Goal: Task Accomplishment & Management: Complete application form

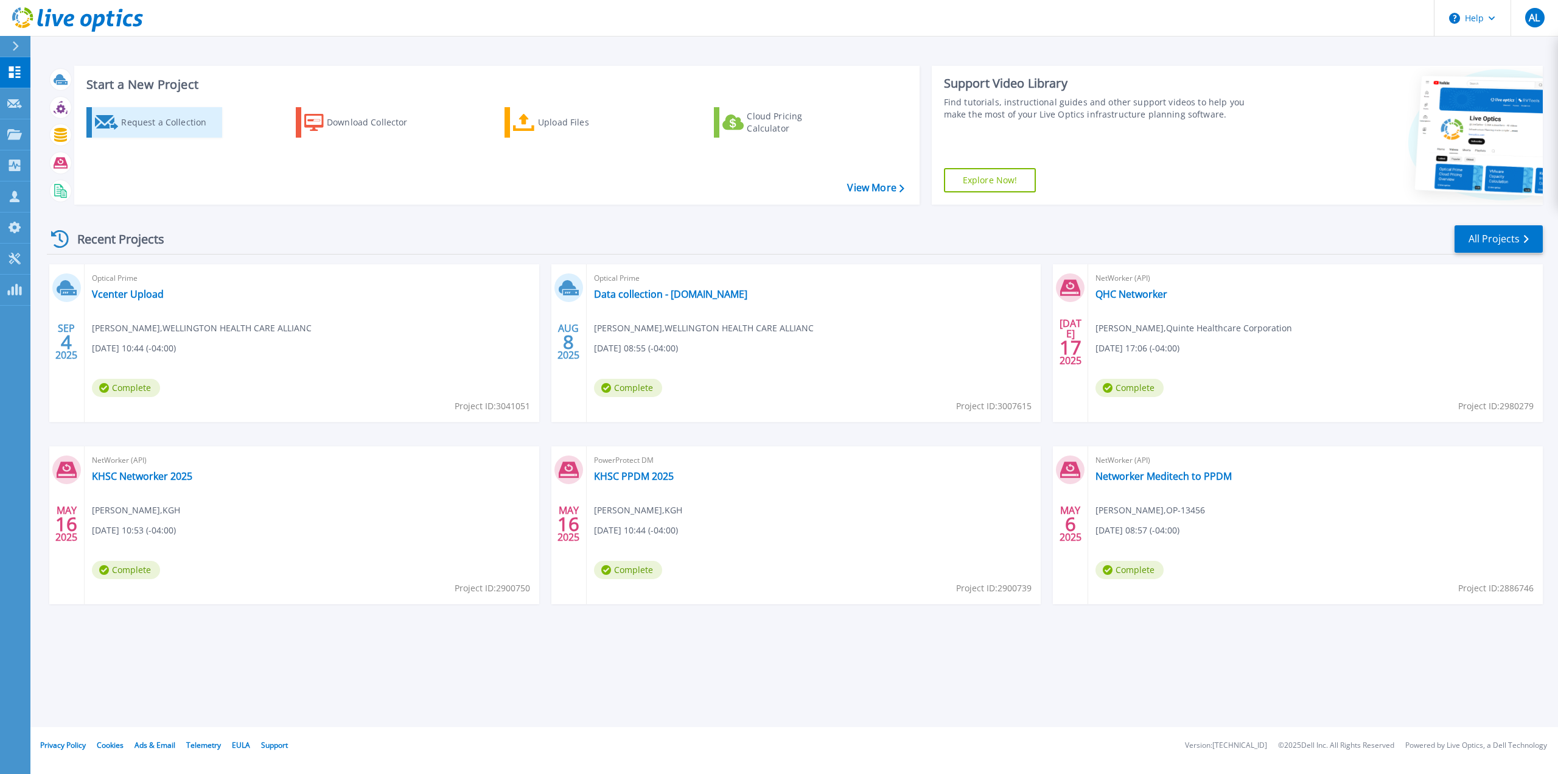
click at [169, 127] on div "Request a Collection" at bounding box center [169, 122] width 97 height 24
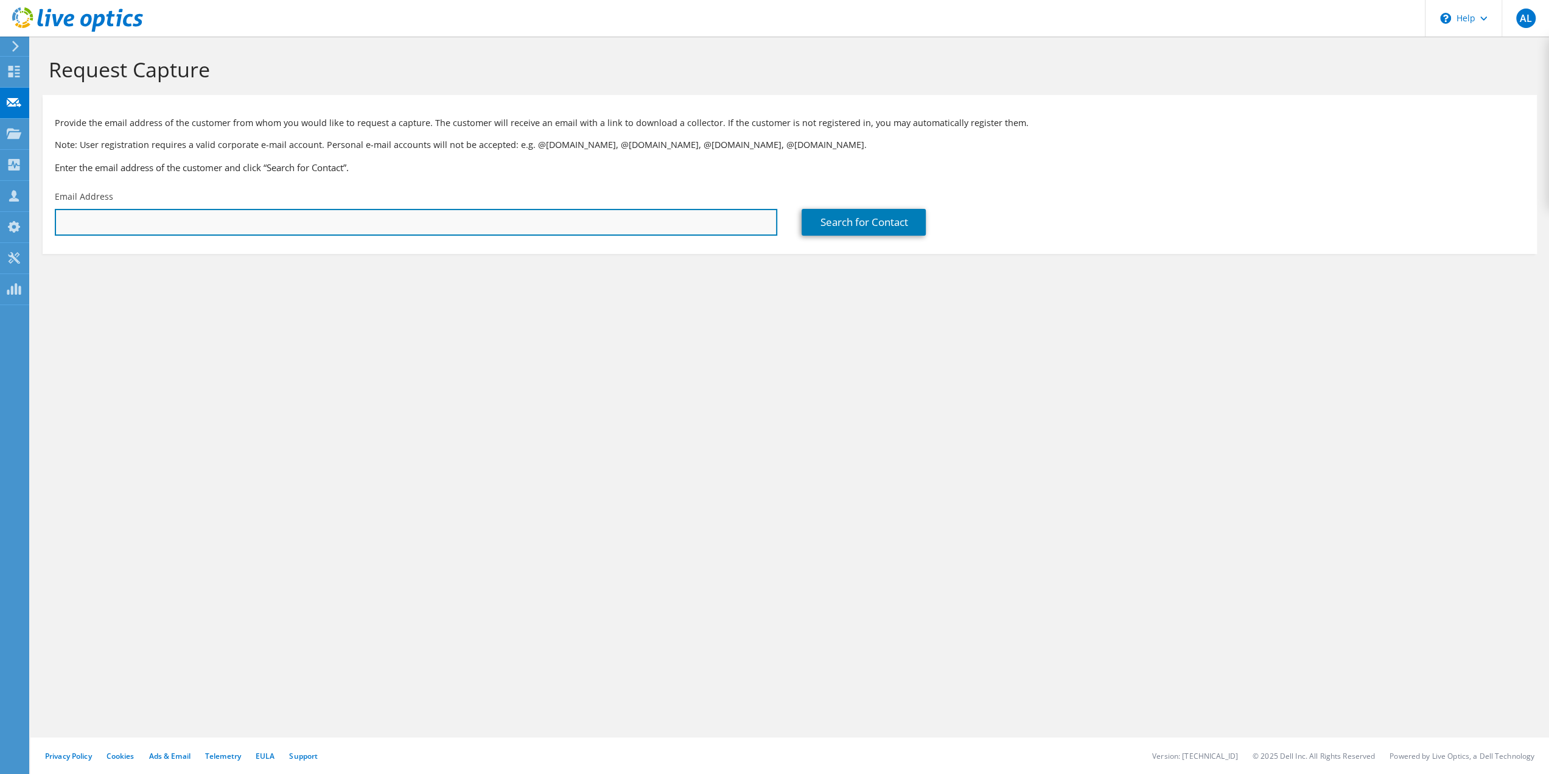
click at [121, 223] on input "text" at bounding box center [416, 222] width 723 height 27
paste input "mnewson@whca.ca"
type input "mnewson@whca.ca"
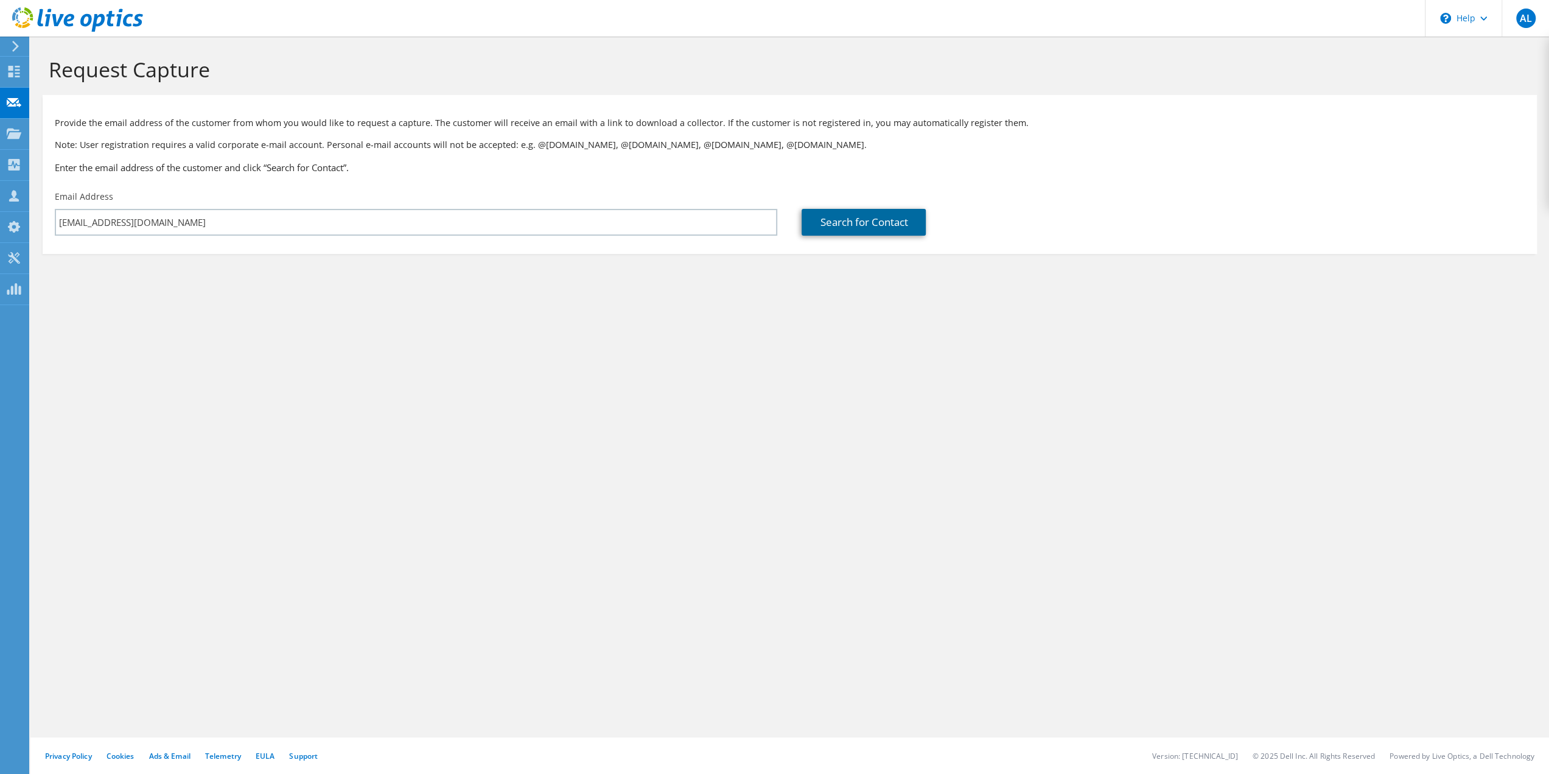
click at [851, 222] on link "Search for Contact" at bounding box center [864, 222] width 124 height 27
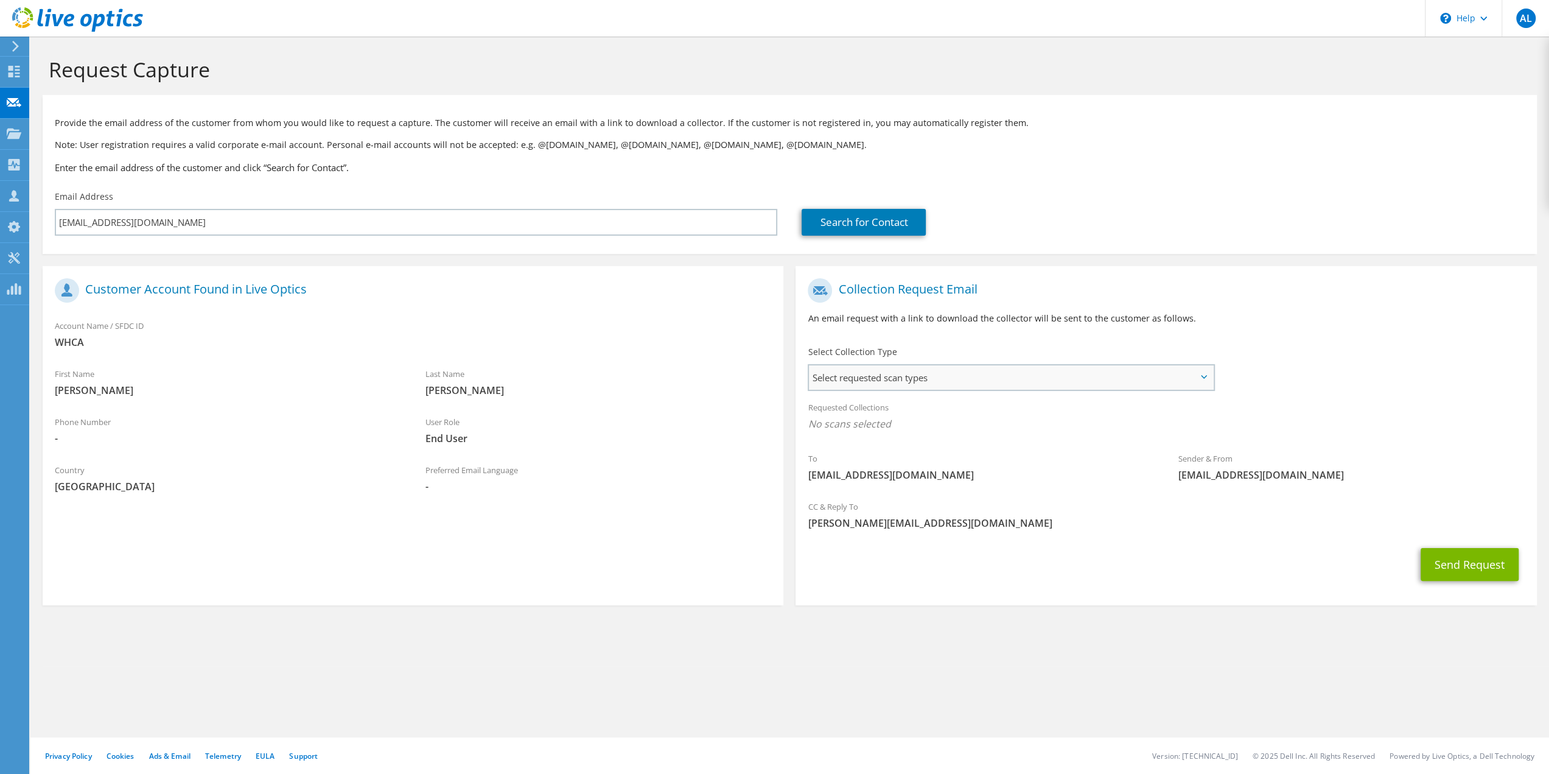
click at [926, 378] on span "Select requested scan types" at bounding box center [1011, 377] width 404 height 24
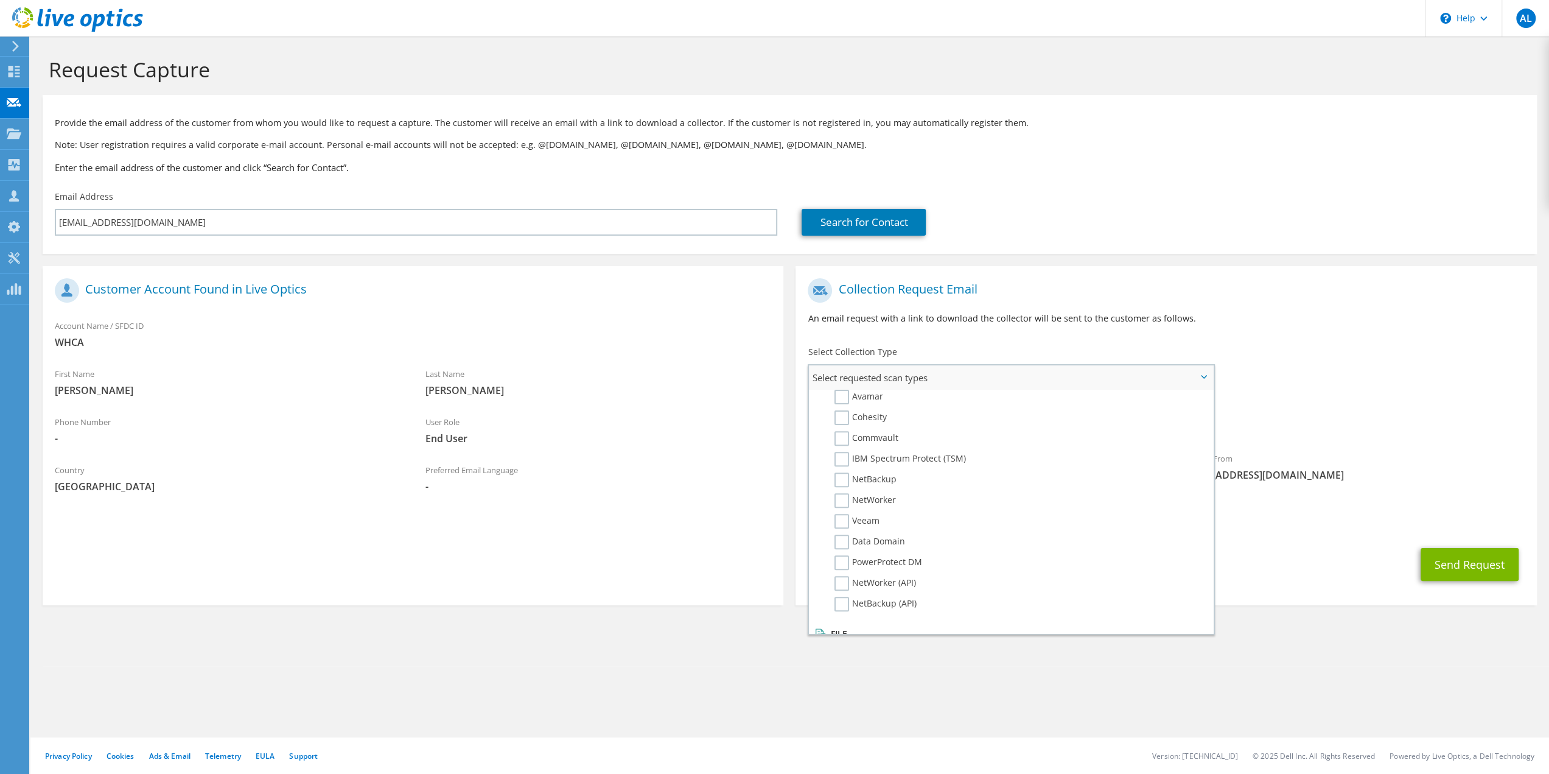
scroll to position [548, 0]
click at [844, 580] on label "NetWorker (API)" at bounding box center [876, 579] width 82 height 15
click at [0, 0] on input "NetWorker (API)" at bounding box center [0, 0] width 0 height 0
click at [845, 562] on label "NetWorker" at bounding box center [865, 557] width 61 height 15
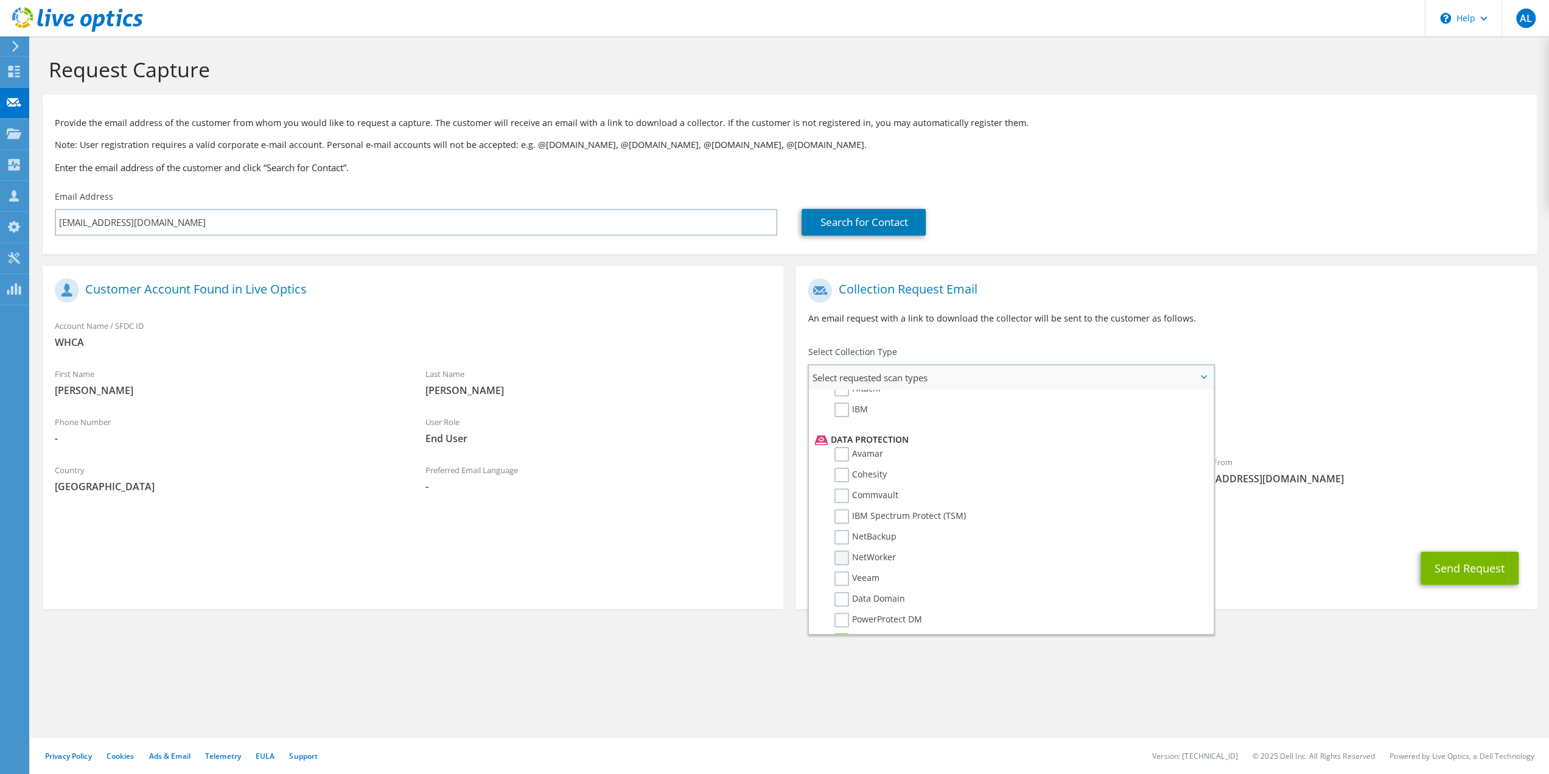
click at [0, 0] on input "NetWorker" at bounding box center [0, 0] width 0 height 0
click at [1303, 514] on div "CC & Reply To alex_levinsky@teknicor.com" at bounding box center [1166, 518] width 741 height 42
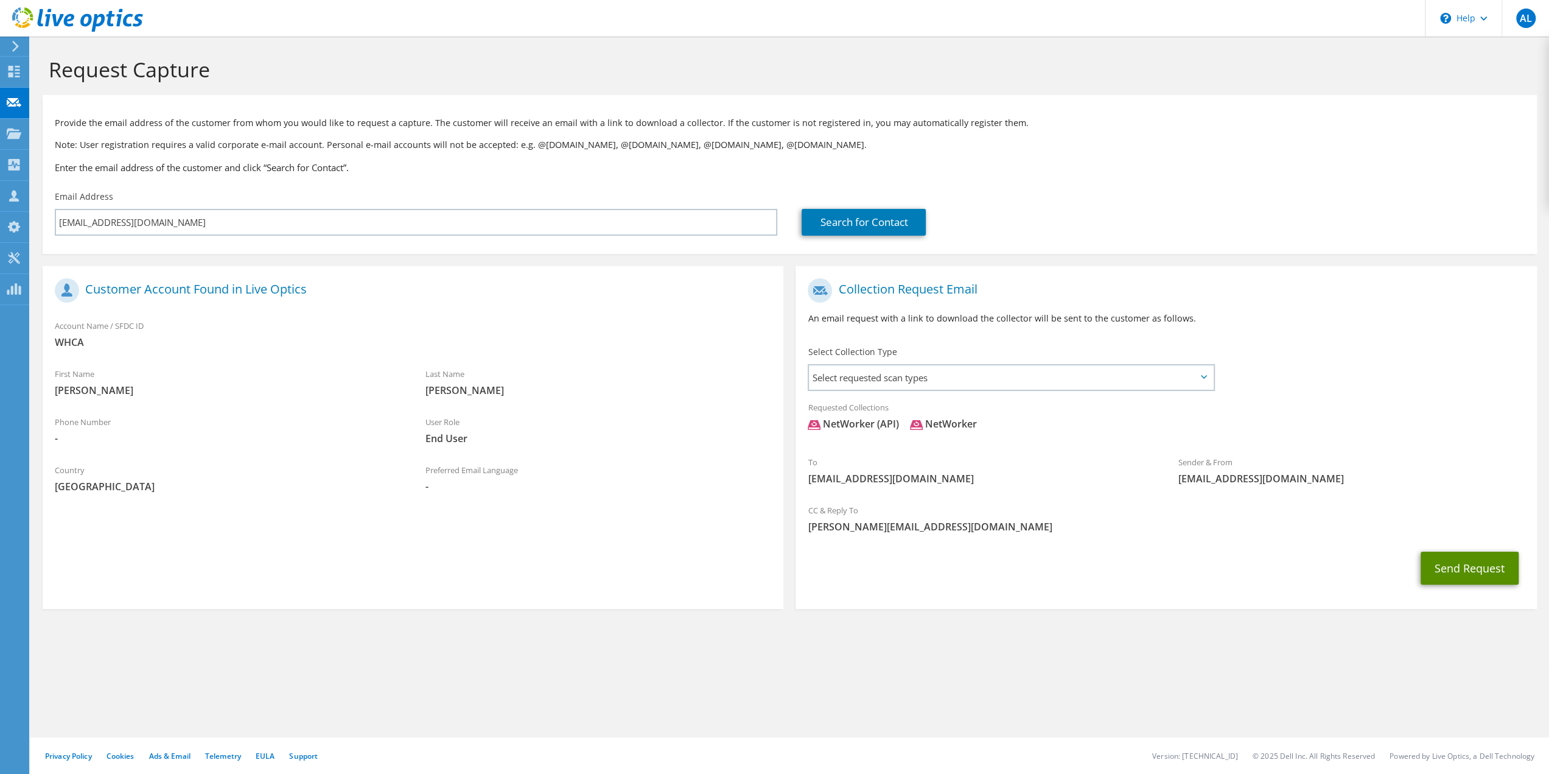
click at [1465, 569] on button "Send Request" at bounding box center [1470, 568] width 98 height 33
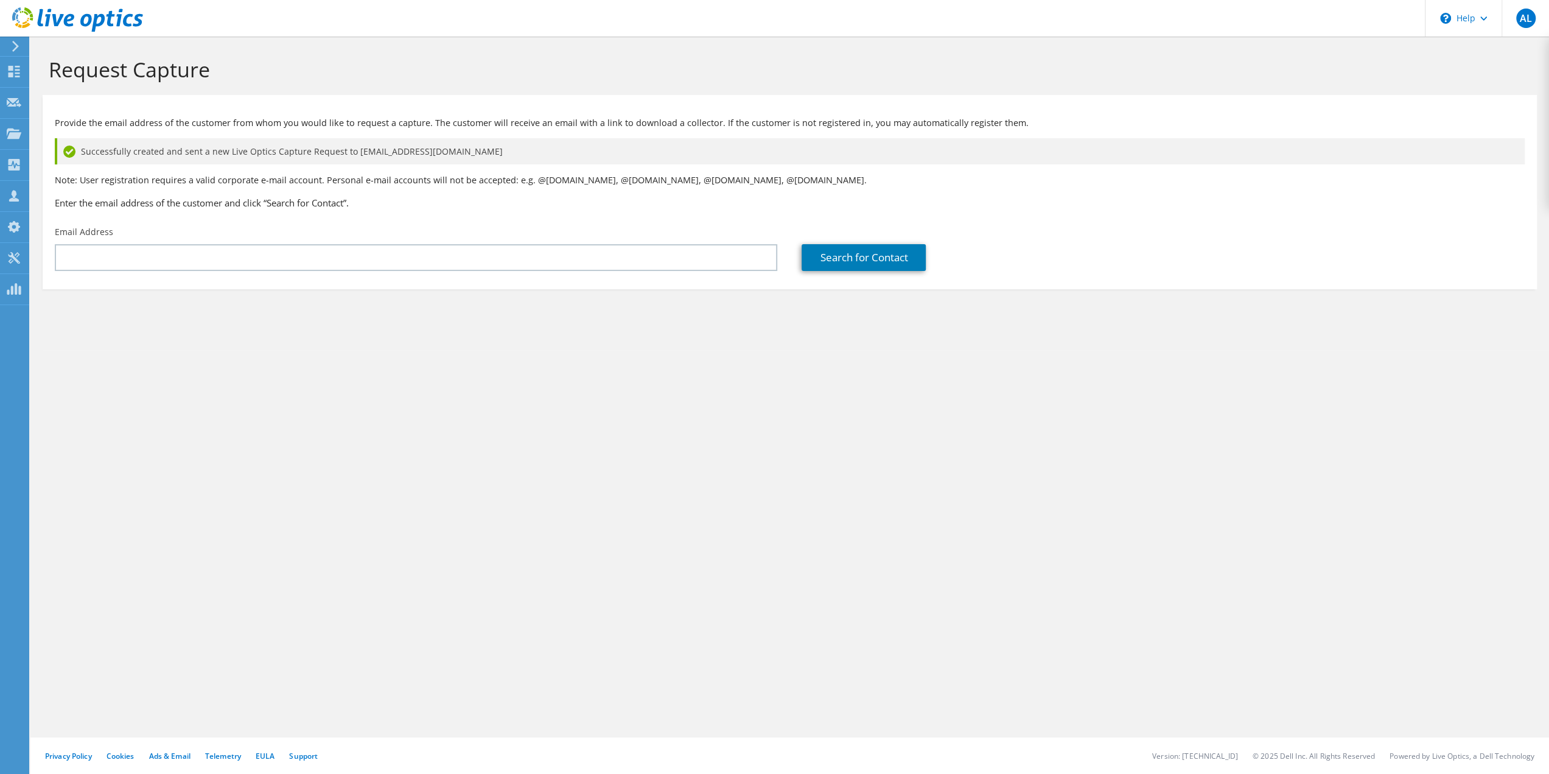
click at [89, 15] on use at bounding box center [77, 19] width 131 height 24
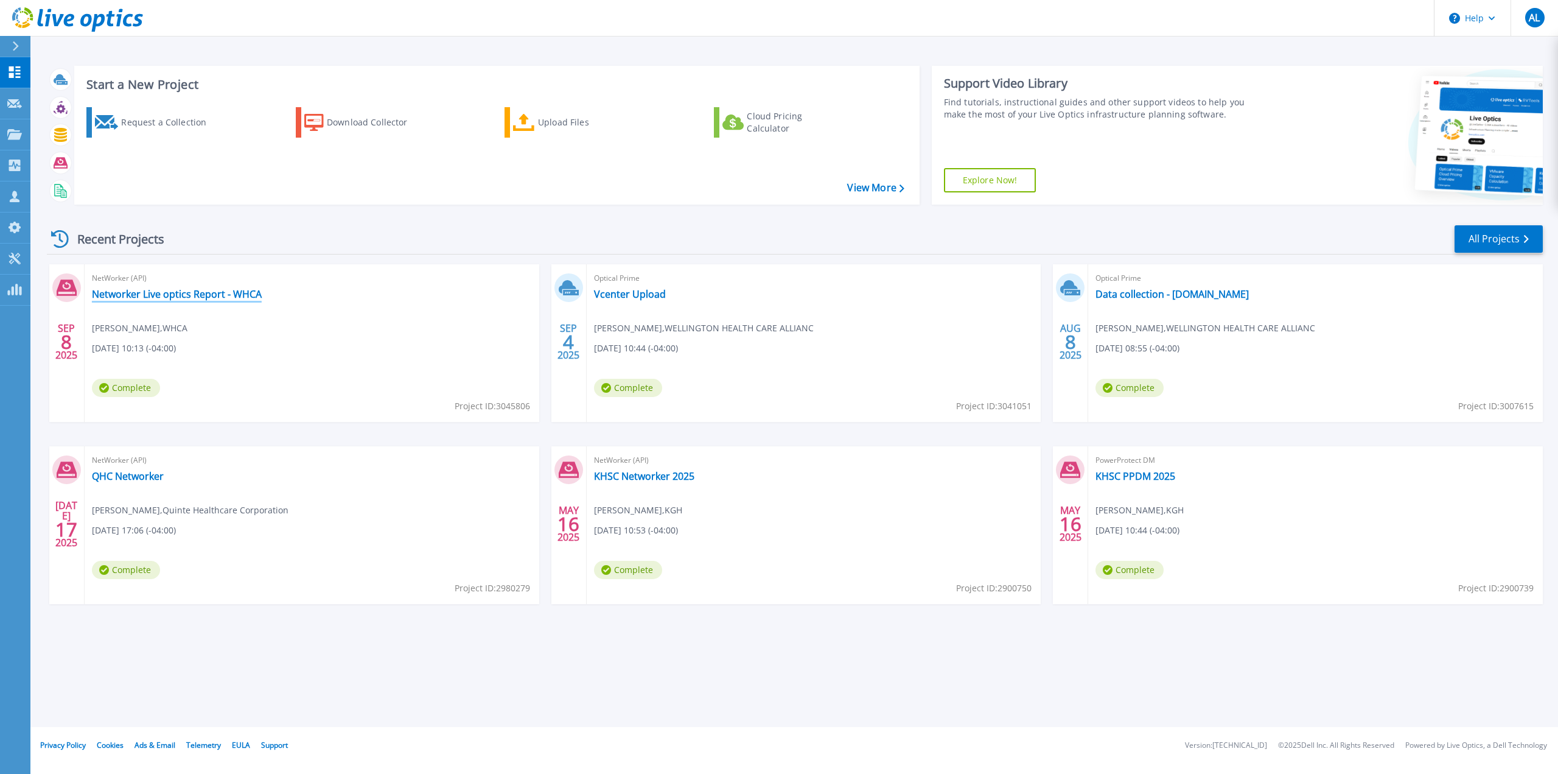
click at [151, 299] on link "Networker Live optics Report - WHCA" at bounding box center [177, 294] width 170 height 12
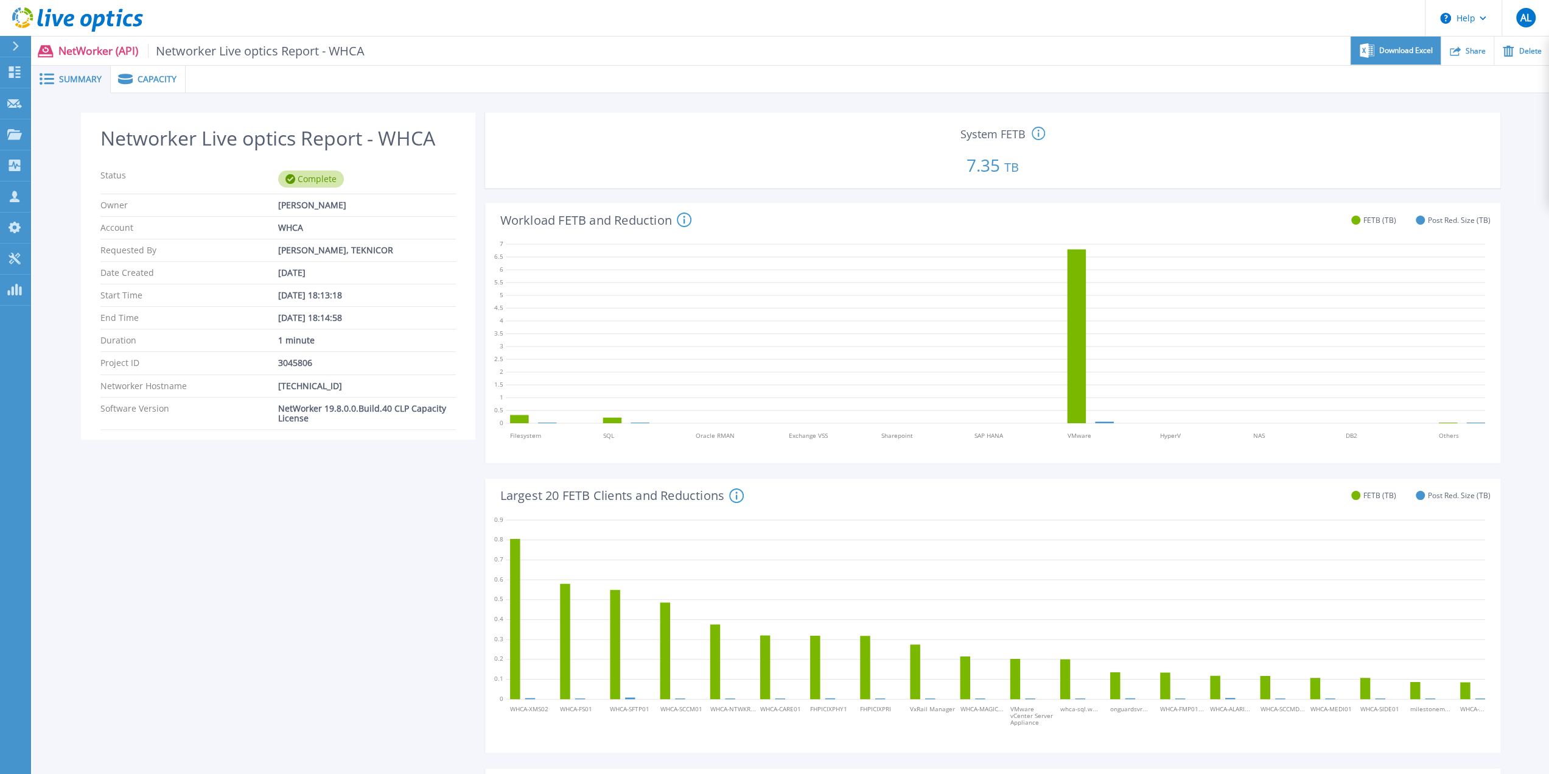
click at [1393, 54] on span "Download Excel" at bounding box center [1406, 50] width 54 height 7
